Goal: Task Accomplishment & Management: Manage account settings

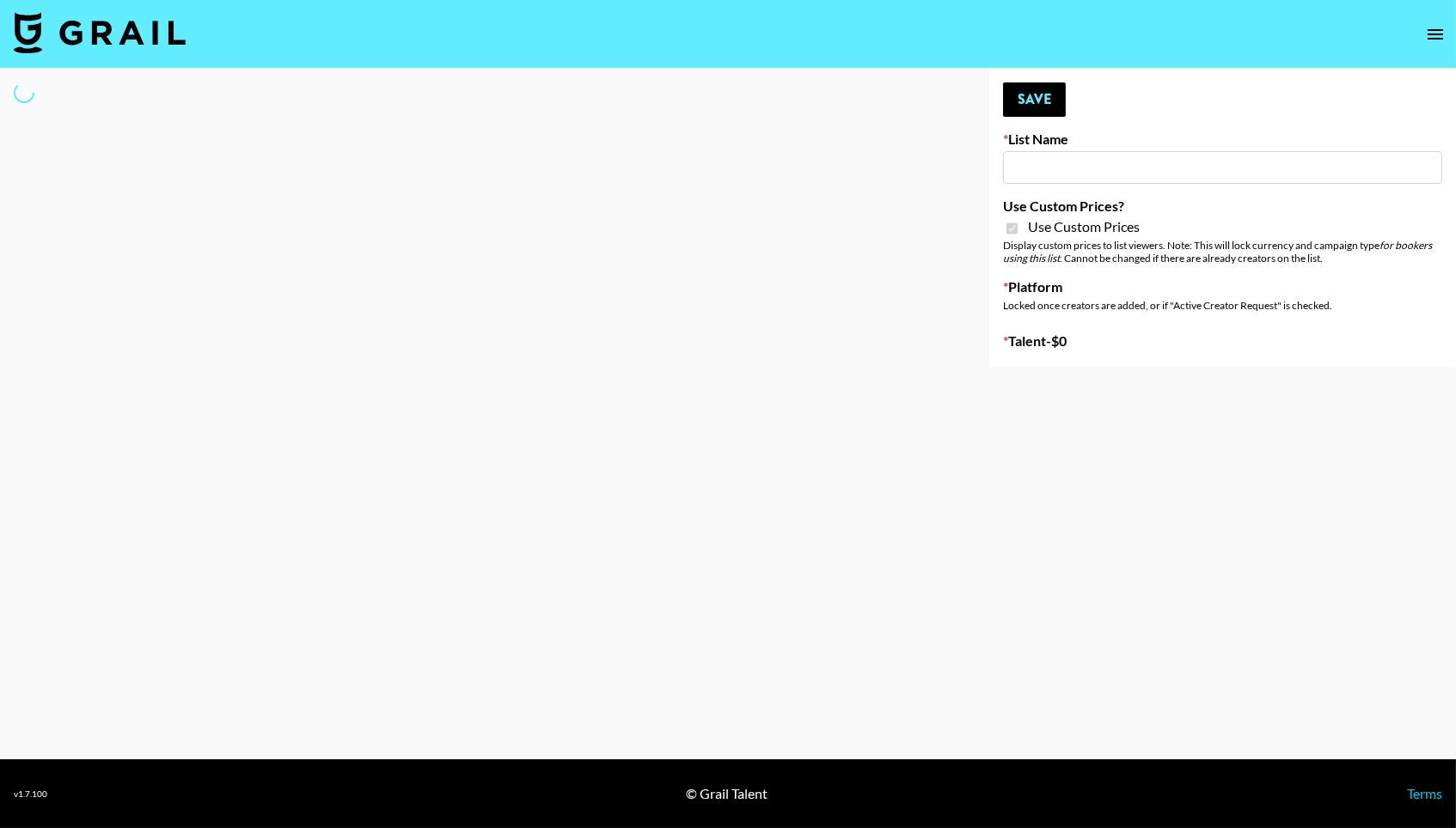
type input "Soapbox Nanos"
checkbox input "true"
select select "Brand"
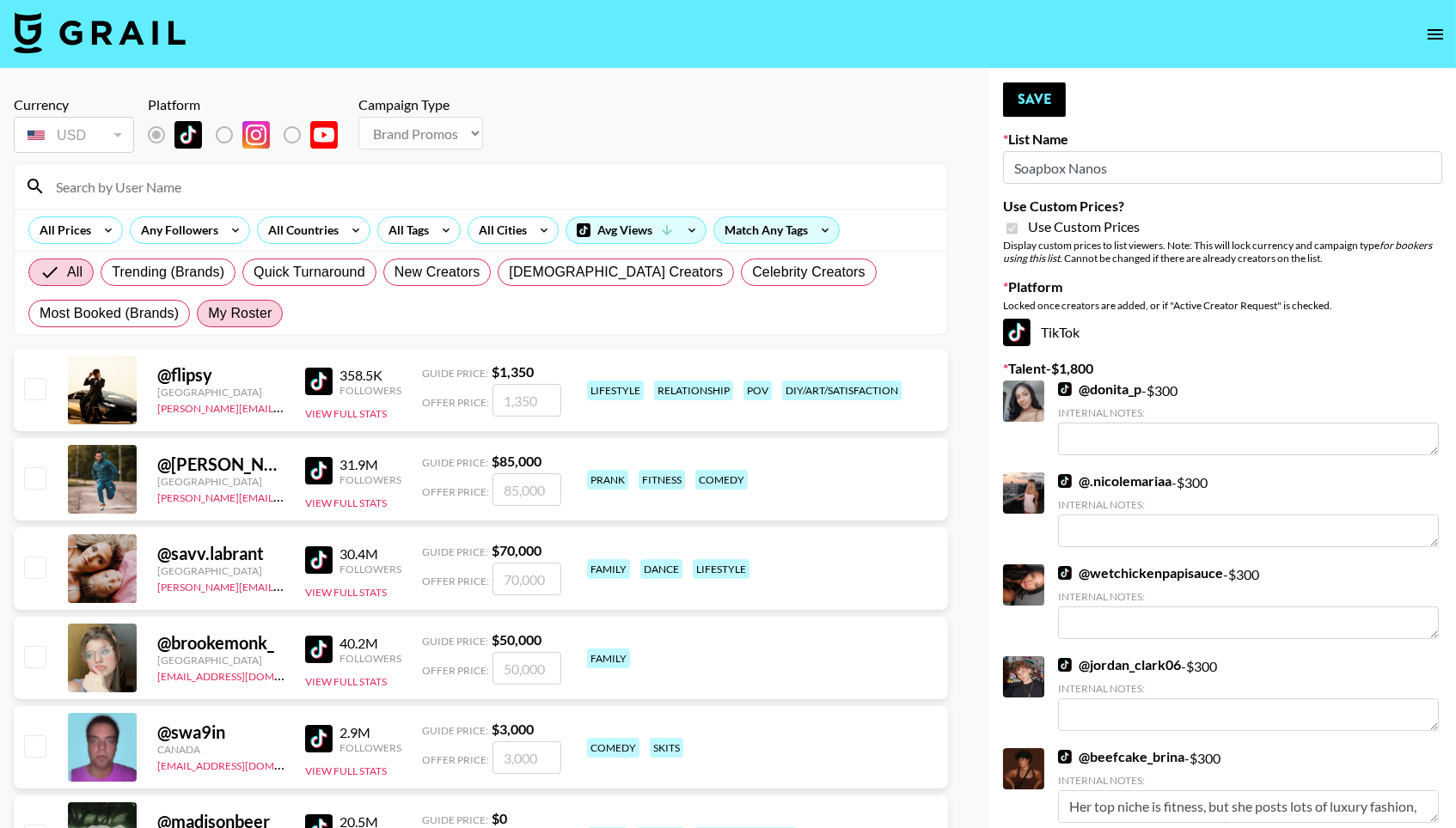
click at [244, 317] on span "My Roster" at bounding box center [240, 314] width 64 height 21
click at [208, 314] on input "My Roster" at bounding box center [208, 314] width 0 height 0
radio input "true"
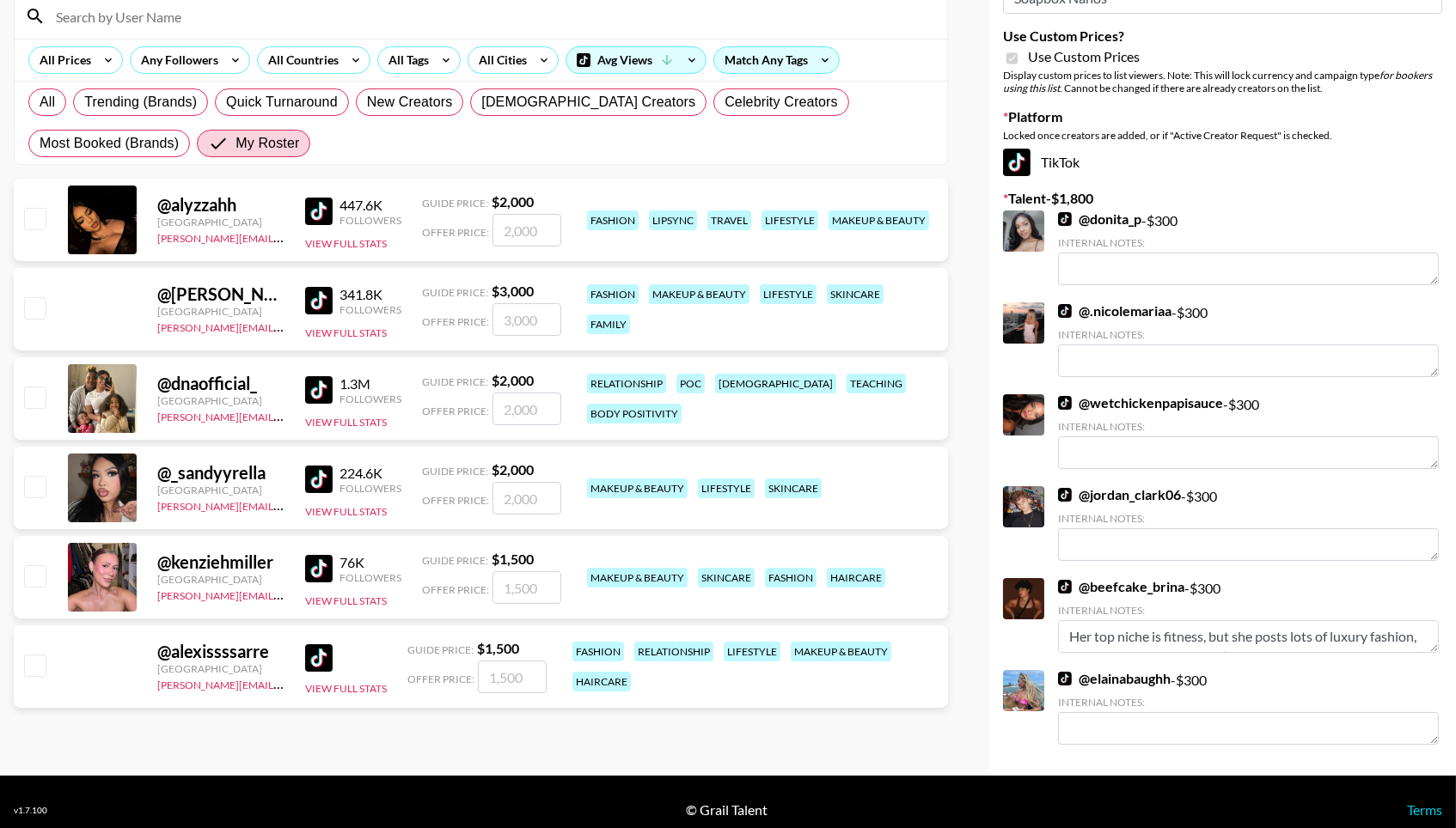
scroll to position [169, 0]
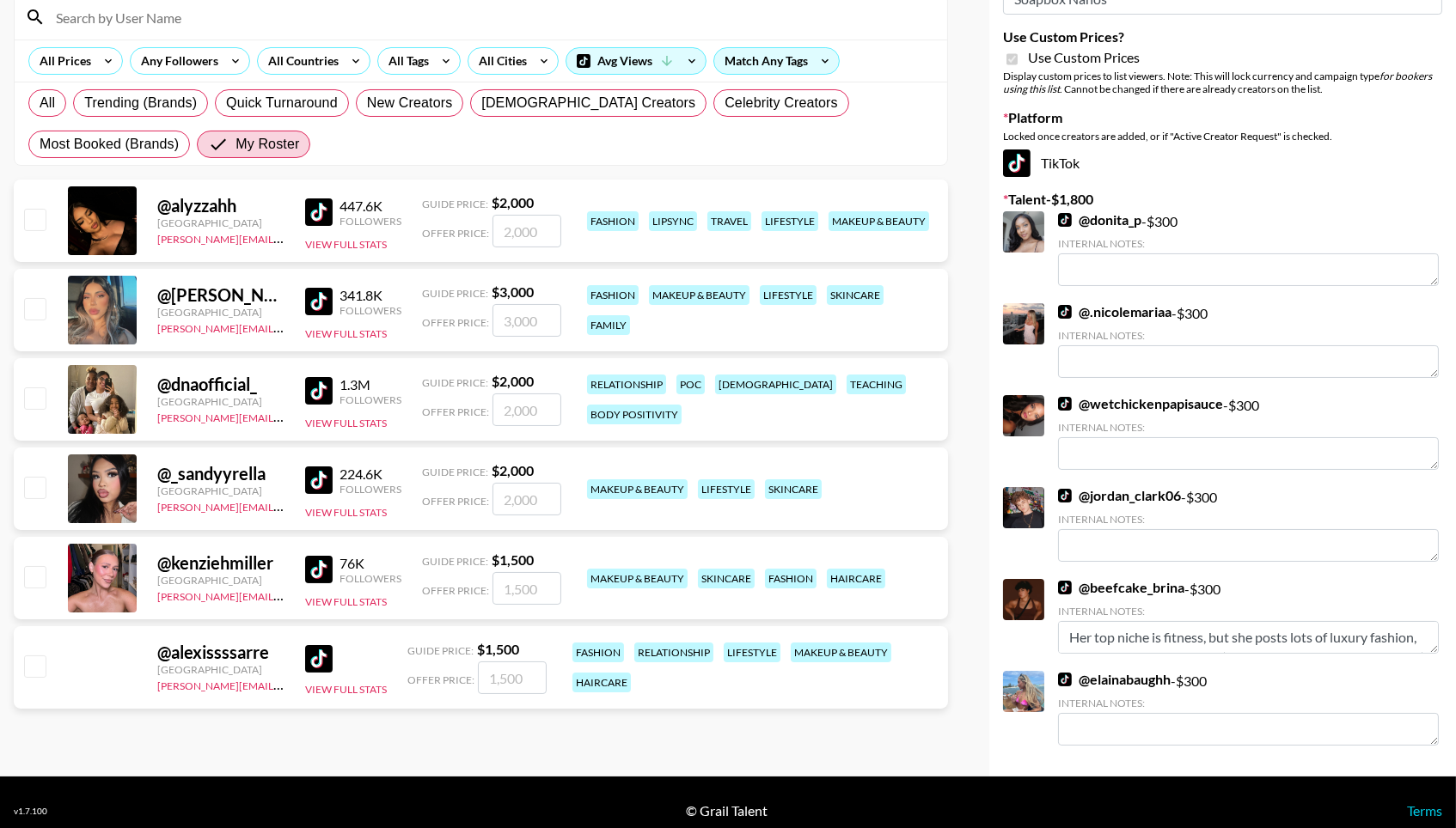
click at [535, 682] on input "number" at bounding box center [513, 678] width 69 height 33
checkbox input "true"
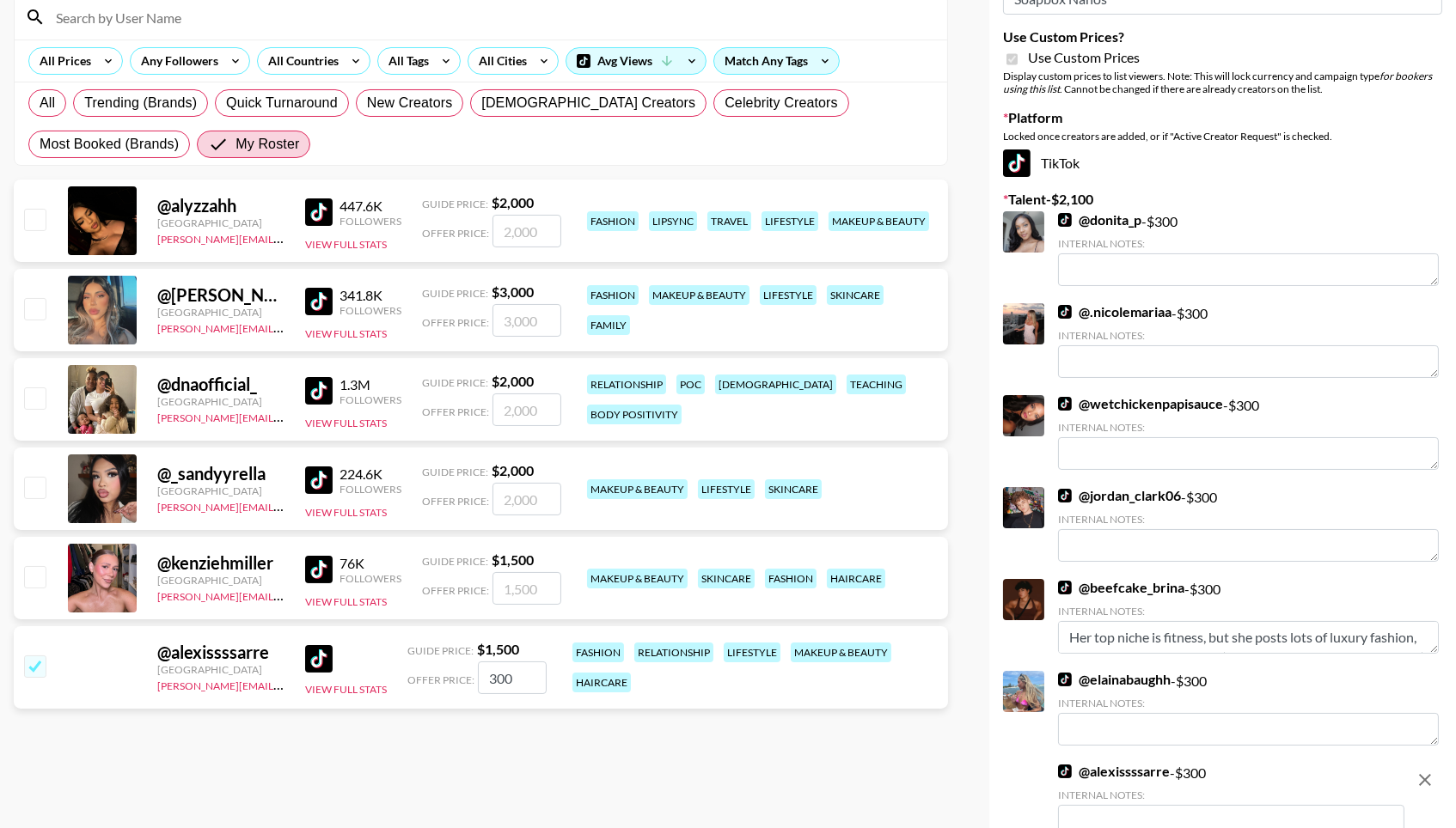
type input "300"
click at [533, 596] on input "number" at bounding box center [527, 589] width 69 height 33
checkbox input "true"
type input "300"
click at [525, 489] on input "number" at bounding box center [527, 500] width 69 height 33
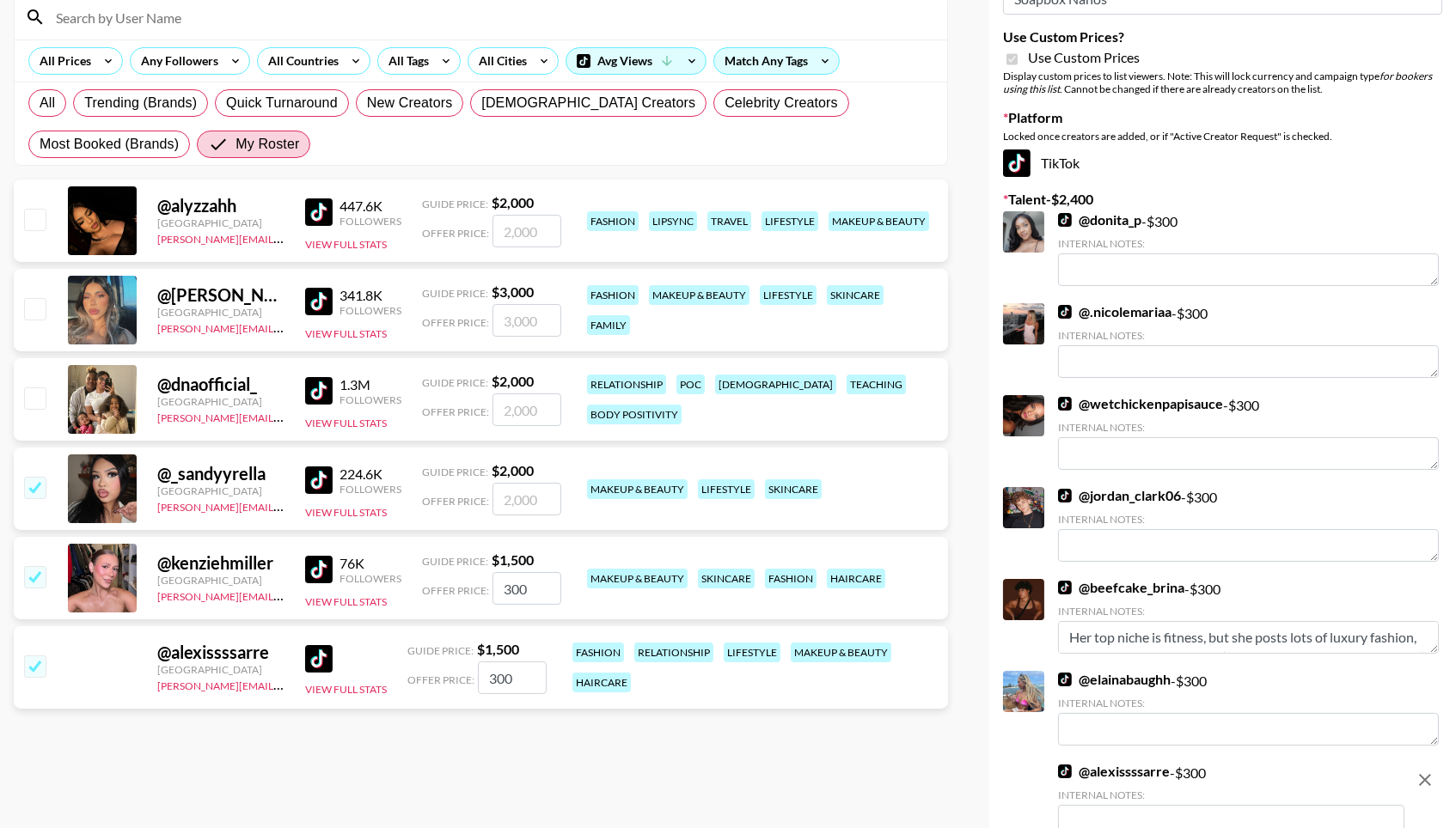
checkbox input "true"
type input "300"
click at [518, 416] on input "number" at bounding box center [527, 410] width 69 height 33
checkbox input "true"
type input "300"
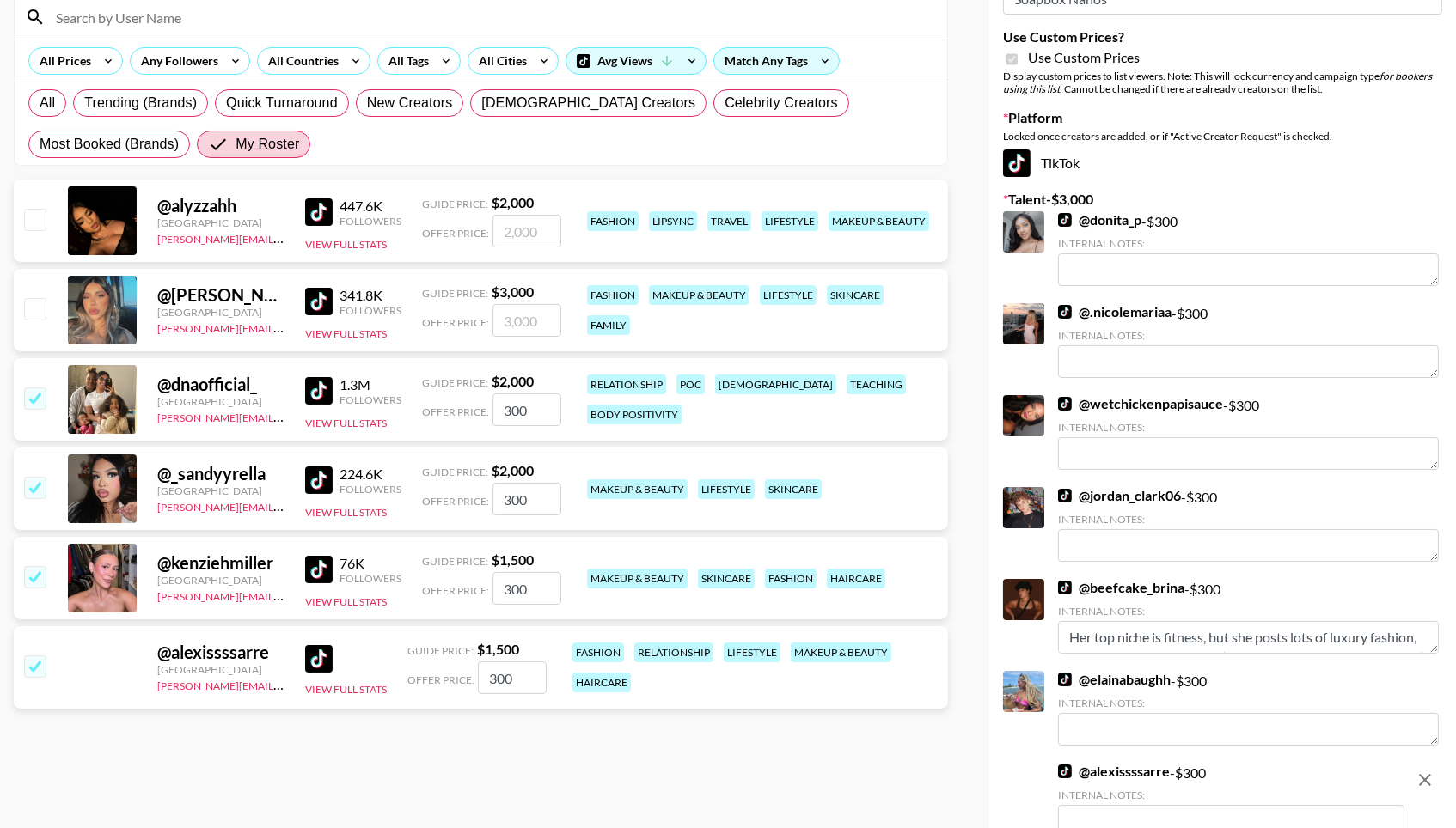
click at [529, 313] on input "number" at bounding box center [527, 321] width 69 height 33
checkbox input "true"
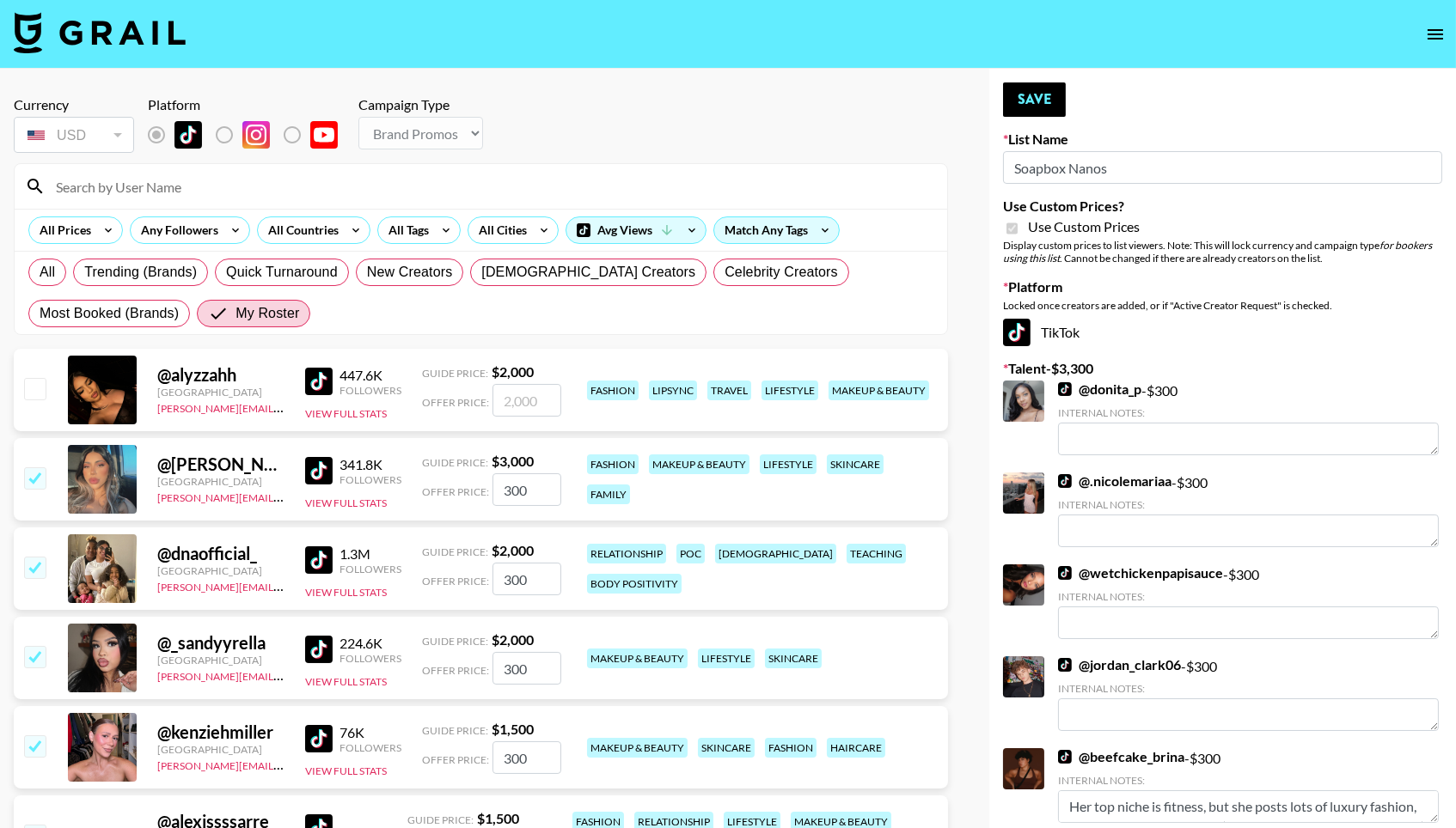
scroll to position [0, 0]
type input "300"
click at [1055, 88] on button "Save" at bounding box center [1034, 99] width 63 height 35
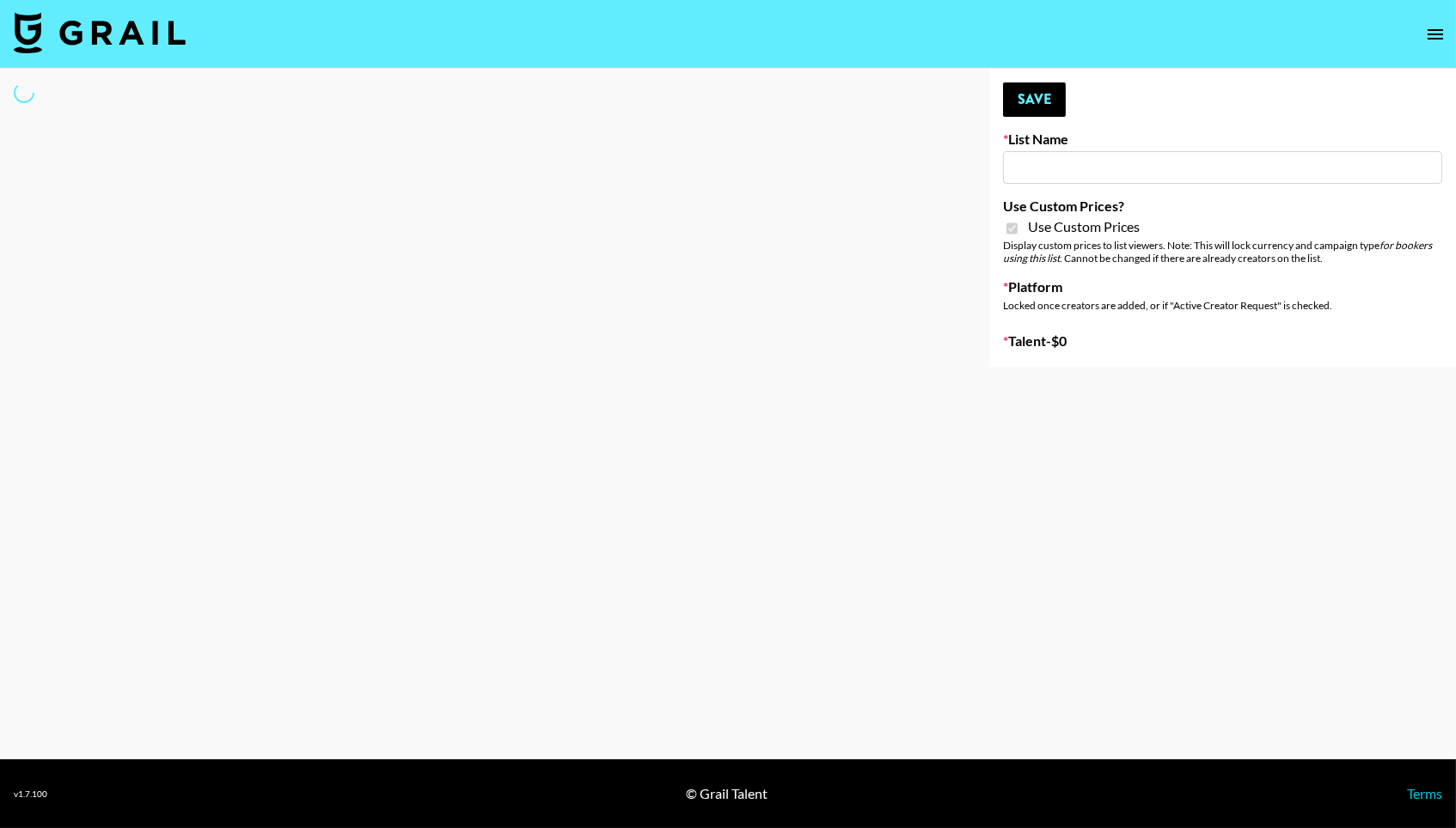
type input "Grace Club"
checkbox input "true"
select select "Brand"
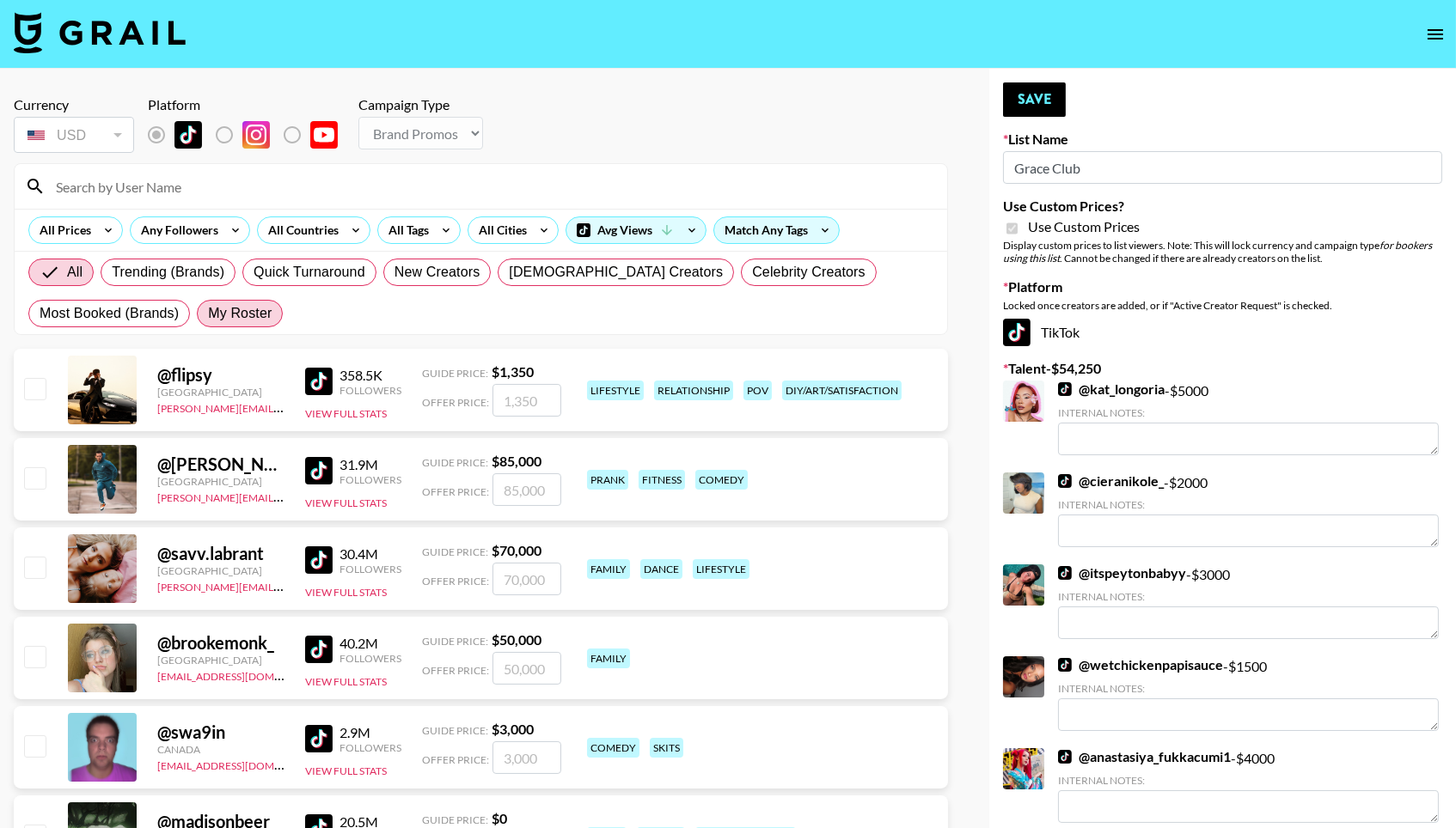
click at [271, 315] on span "My Roster" at bounding box center [240, 314] width 64 height 21
click at [208, 314] on input "My Roster" at bounding box center [208, 314] width 0 height 0
radio input "true"
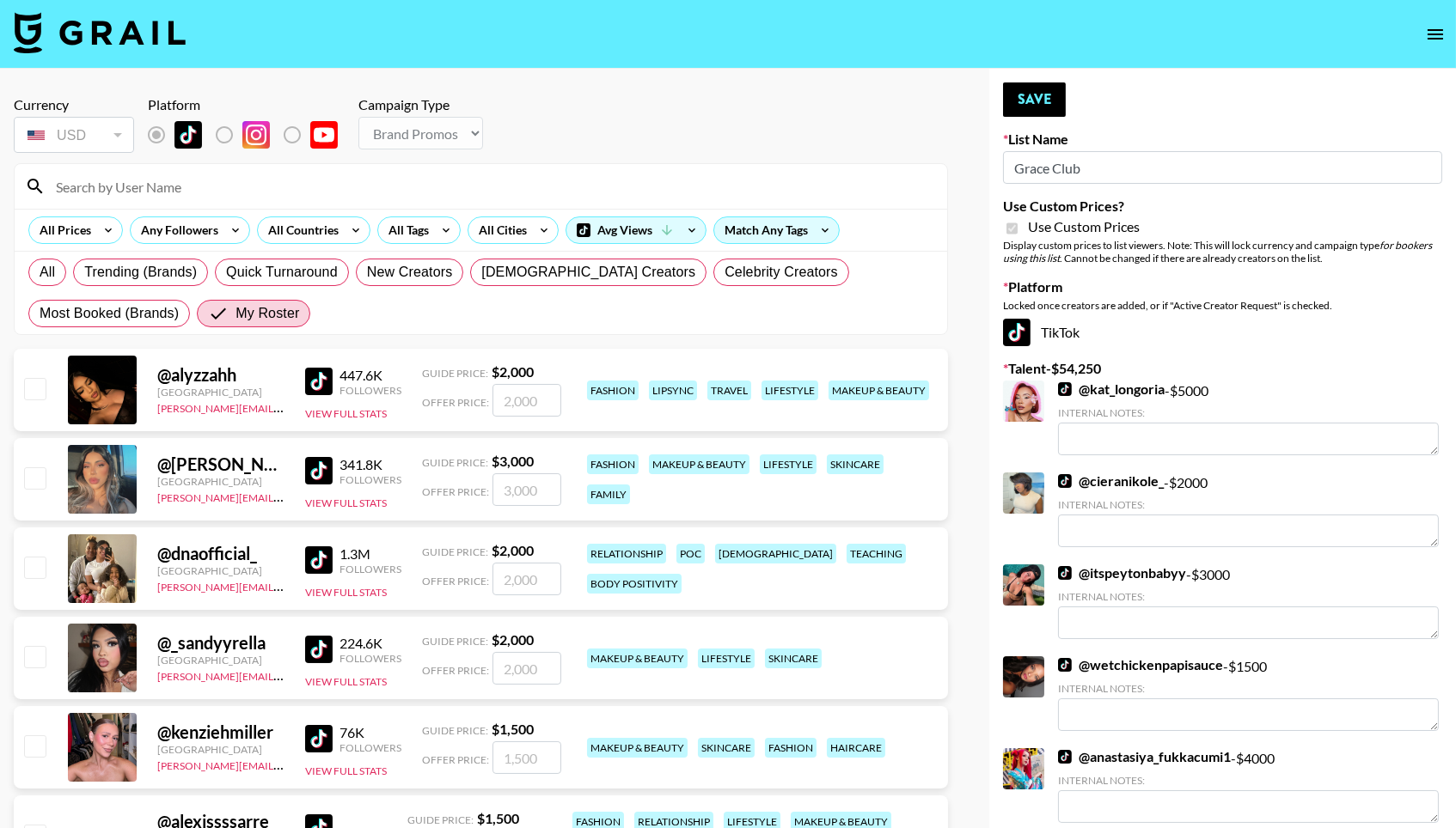
click at [29, 394] on input "checkbox" at bounding box center [35, 388] width 21 height 21
checkbox input "true"
type input "2000"
click at [31, 477] on input "checkbox" at bounding box center [35, 478] width 21 height 21
checkbox input "true"
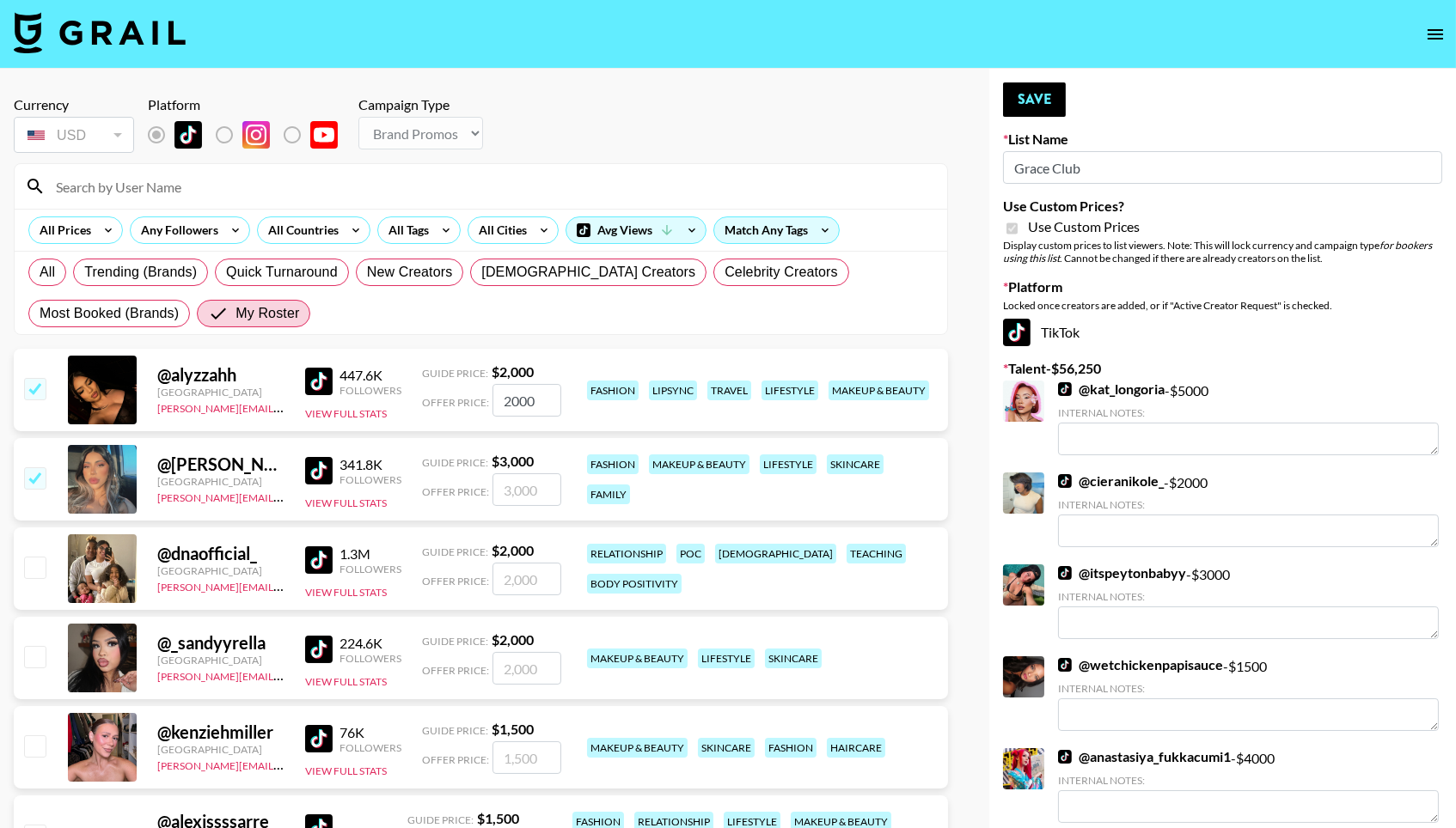
type input "3000"
click at [24, 575] on input "checkbox" at bounding box center [35, 567] width 21 height 21
checkbox input "true"
type input "2000"
click at [29, 659] on input "checkbox" at bounding box center [35, 657] width 21 height 21
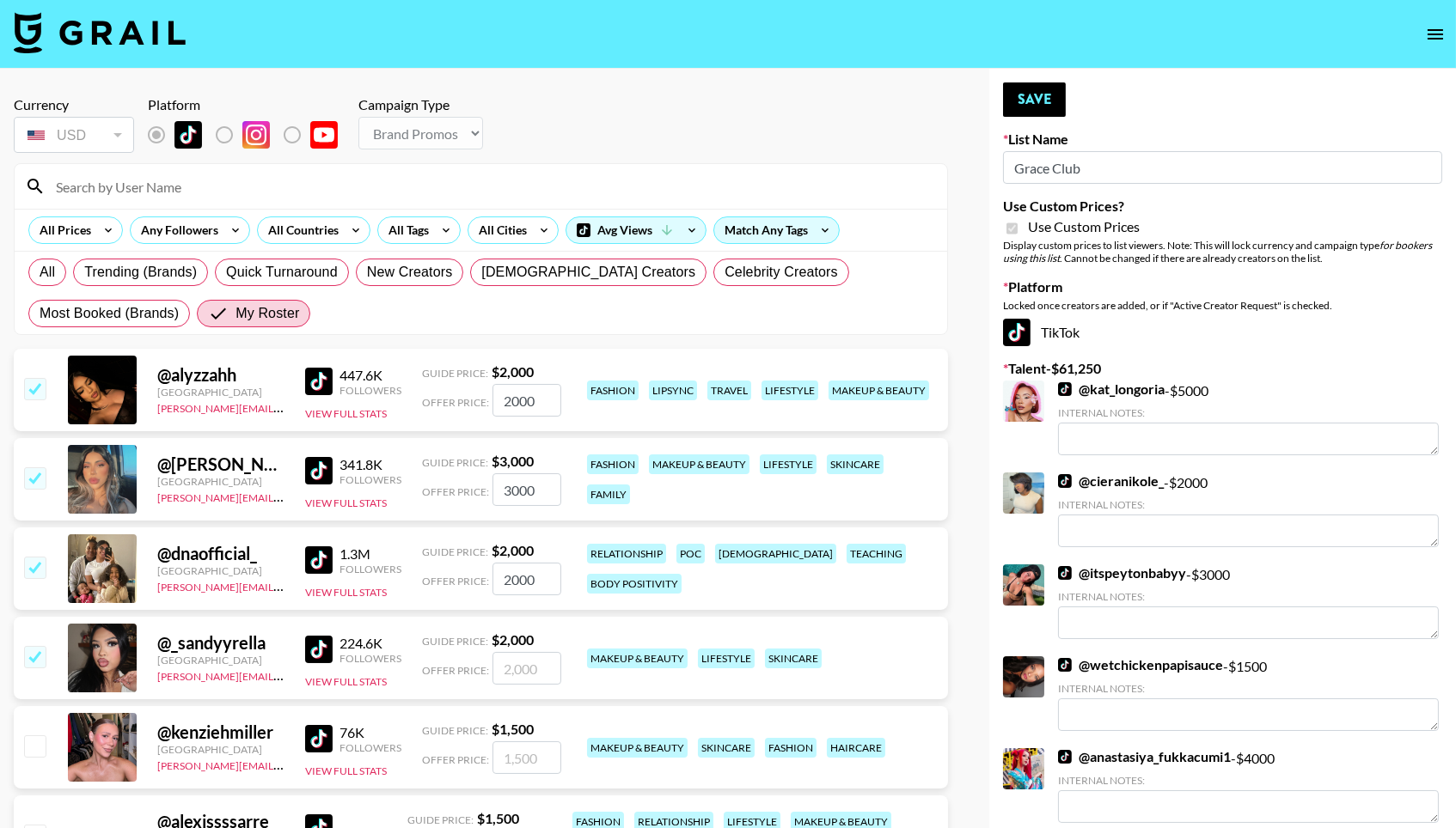
checkbox input "true"
type input "2000"
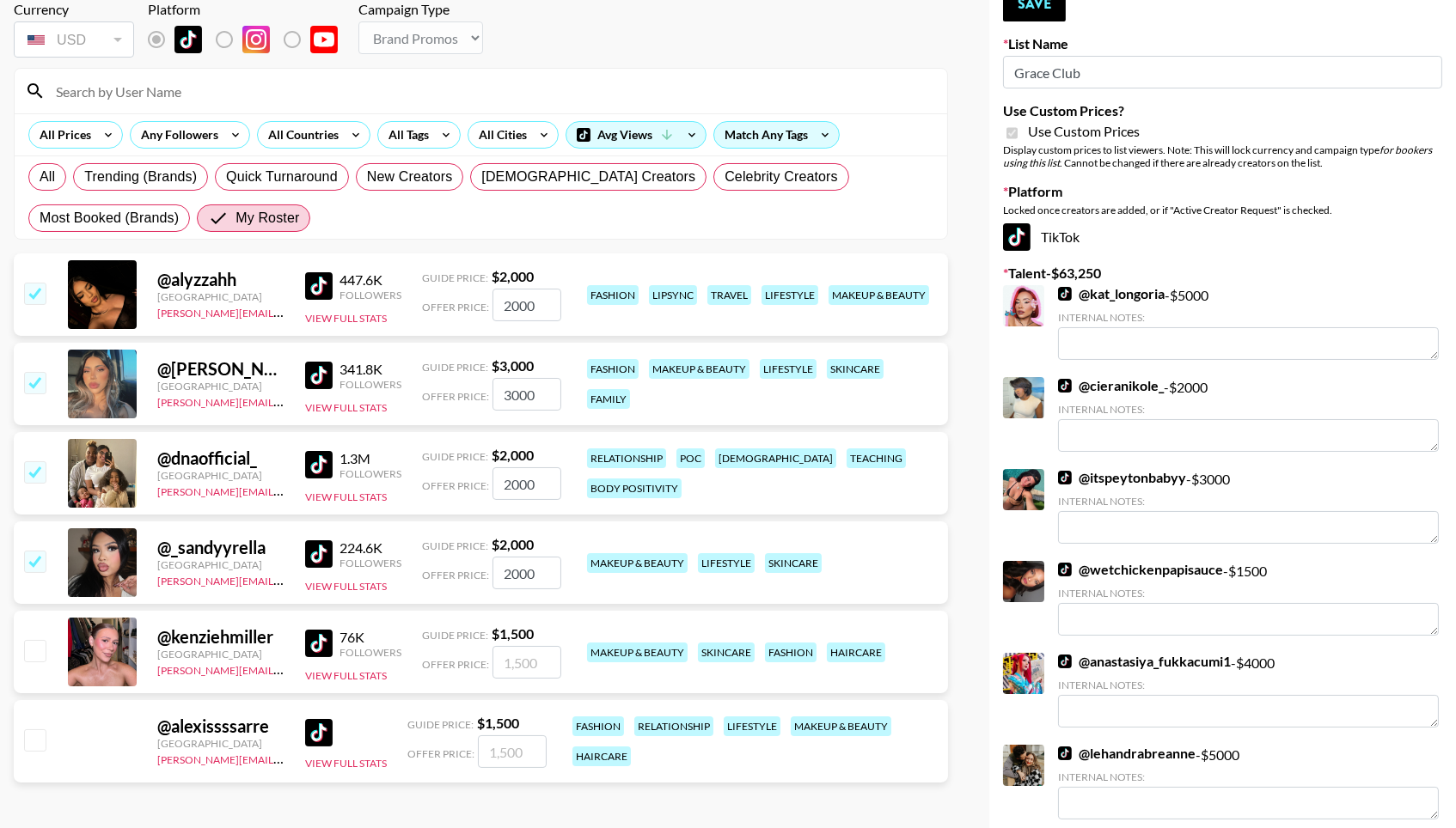
click at [30, 659] on input "checkbox" at bounding box center [35, 651] width 21 height 21
checkbox input "true"
type input "1500"
click at [30, 750] on input "checkbox" at bounding box center [35, 740] width 21 height 21
checkbox input "true"
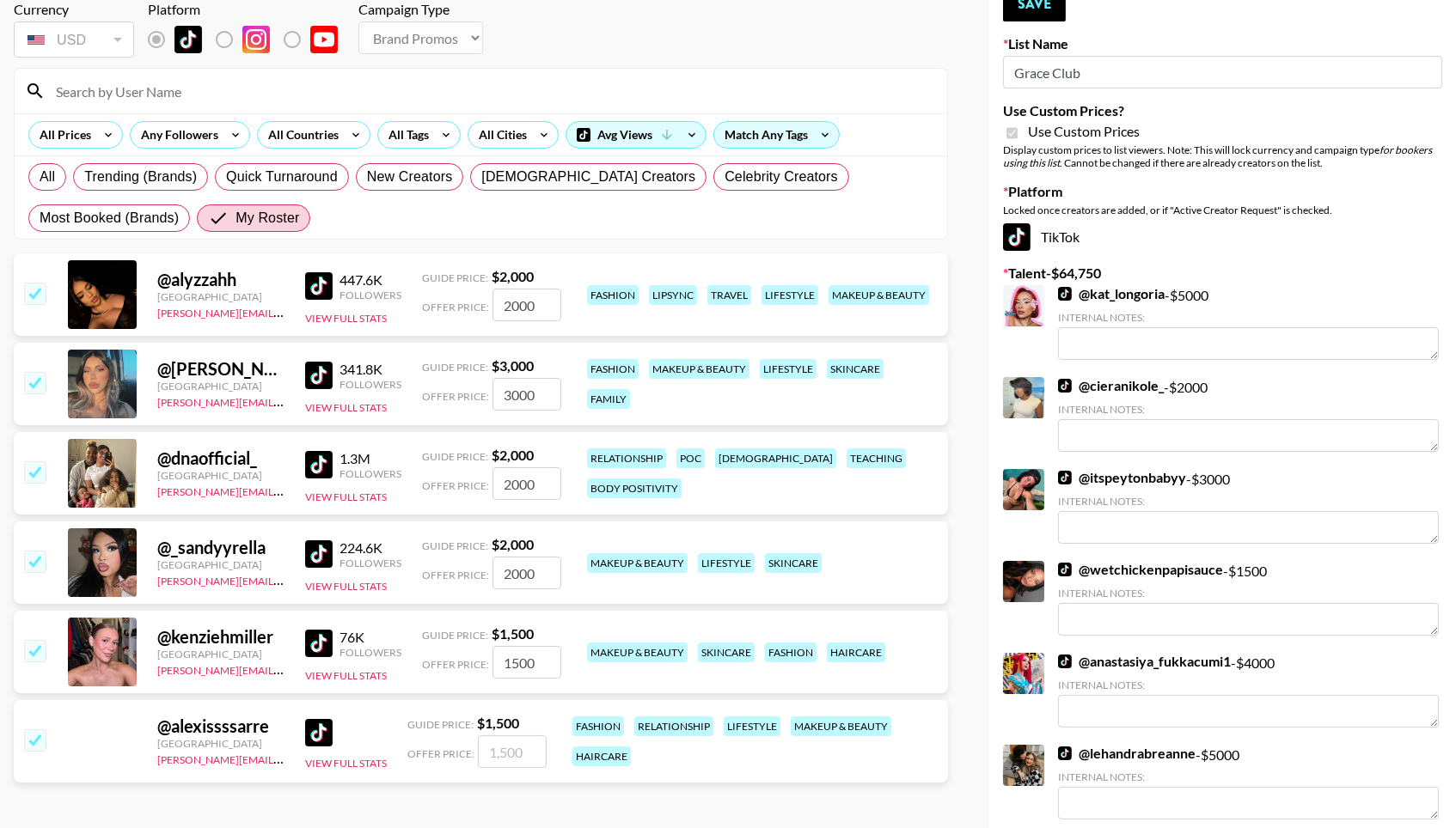
type input "1500"
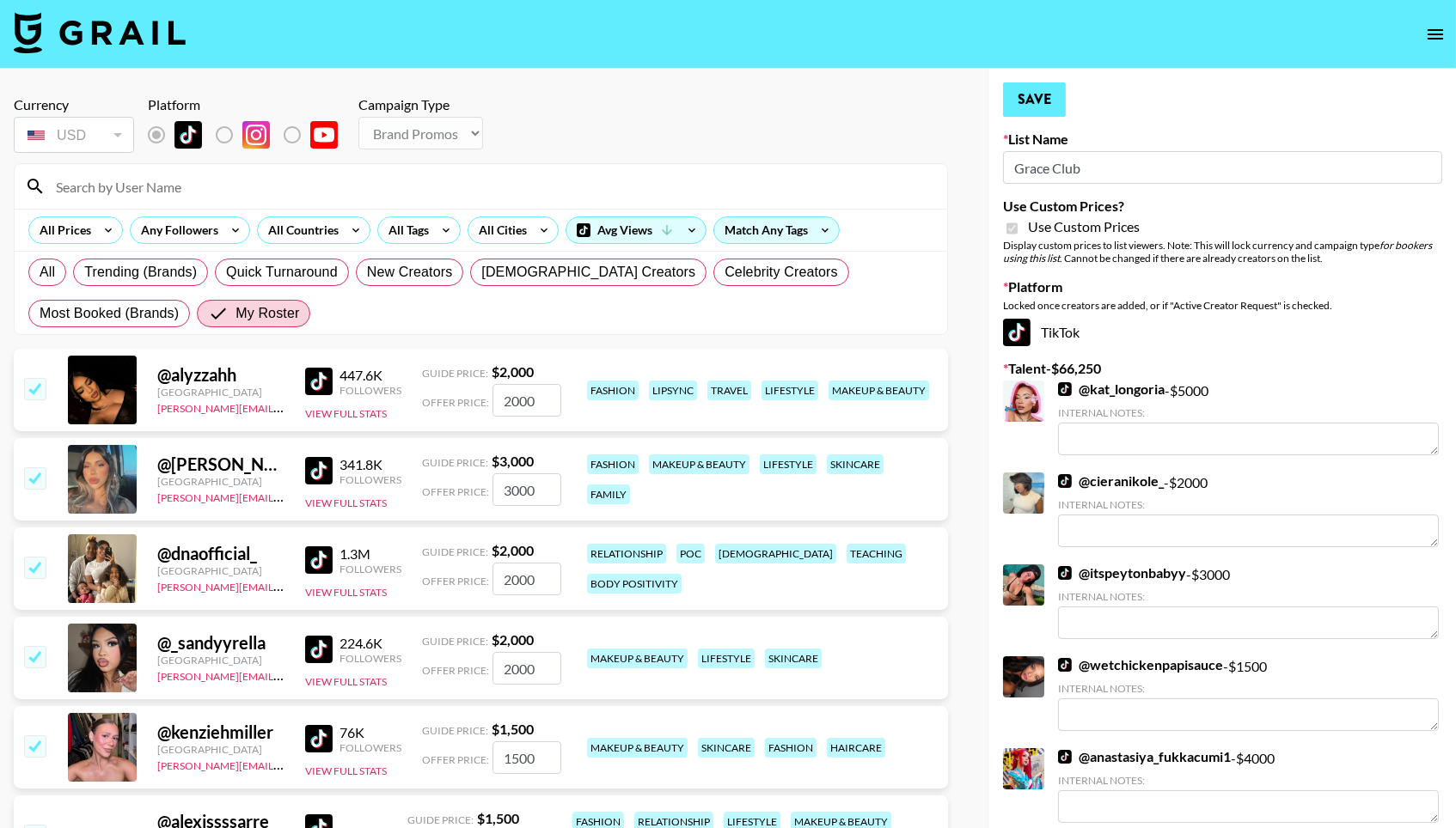
scroll to position [0, 0]
click at [1023, 104] on button "Save" at bounding box center [1034, 99] width 63 height 35
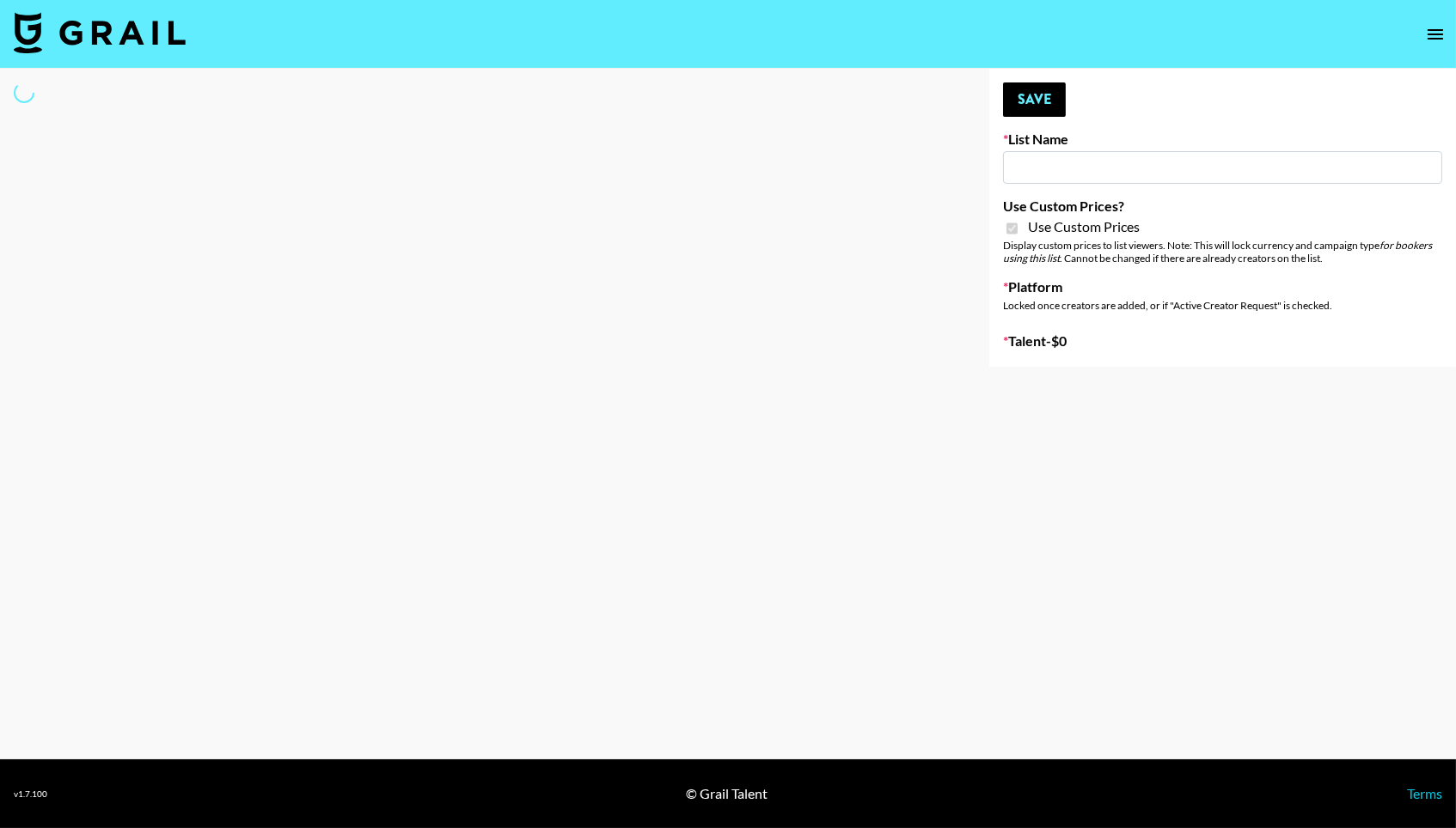
type input "Anker Home"
checkbox input "true"
select select "Brand"
